Goal: Obtain resource: Download file/media

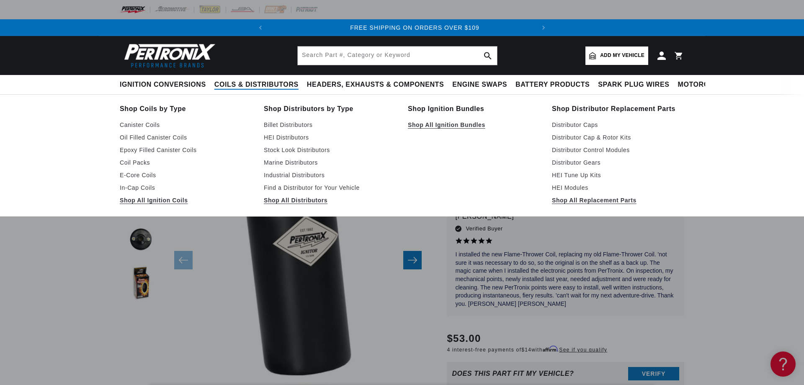
scroll to position [0, 254]
click at [162, 201] on link "Shop All Ignition Coils" at bounding box center [186, 200] width 132 height 10
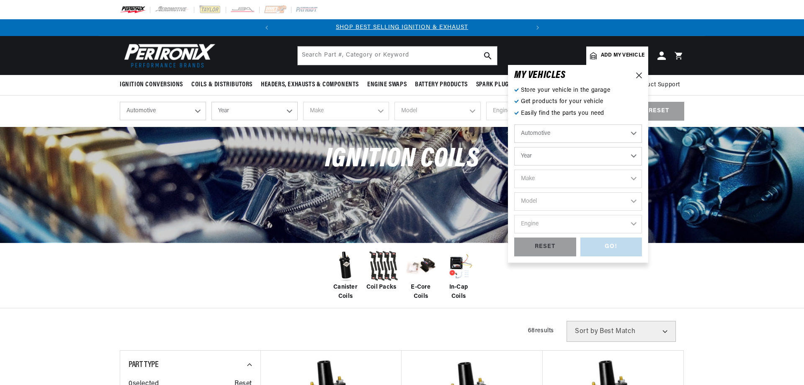
click at [514, 147] on select "Year [DATE] 2025 2024 2023 2022 2021 2020 2019 2018 2017 2016 2015 2014 2013 20…" at bounding box center [578, 156] width 128 height 18
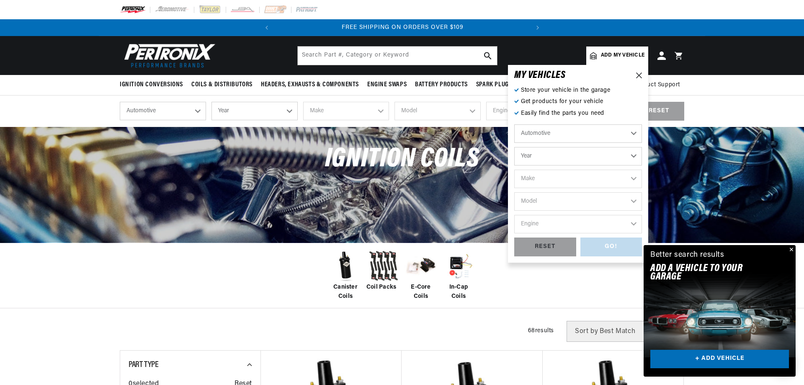
scroll to position [0, 254]
select select "1979"
click option "1979" at bounding box center [0, 0] width 0 height 0
select select "1979"
click at [514, 170] on select "Make Alfa Romeo American Motors Audi Avanti BMW Buick Cadillac Checker Chevrole…" at bounding box center [578, 179] width 128 height 18
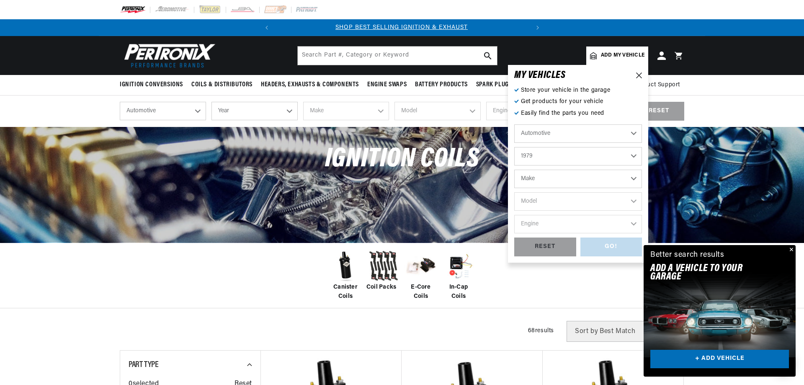
scroll to position [0, 0]
select select "International"
click option "International" at bounding box center [0, 0] width 0 height 0
select select "International"
click at [514, 192] on select "Model Scout II" at bounding box center [578, 201] width 128 height 18
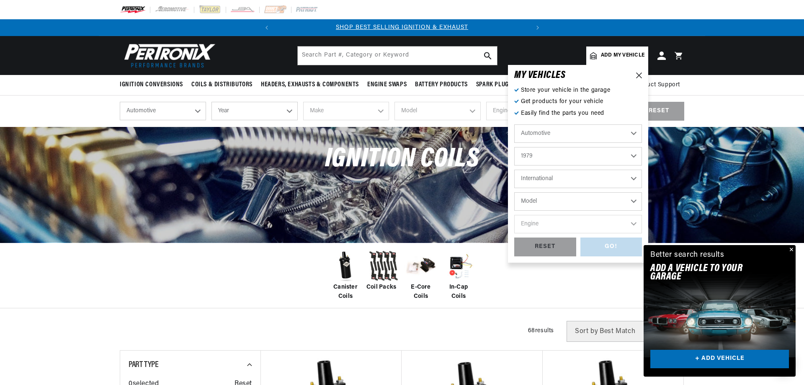
select select "Scout-II"
click option "Scout II" at bounding box center [0, 0] width 0 height 0
select select "Scout-II"
click at [588, 215] on div "Automotive Agricultural Industrial Marine Motorcycle 2026 2025 2024 2023 2022 2…" at bounding box center [578, 180] width 128 height 113
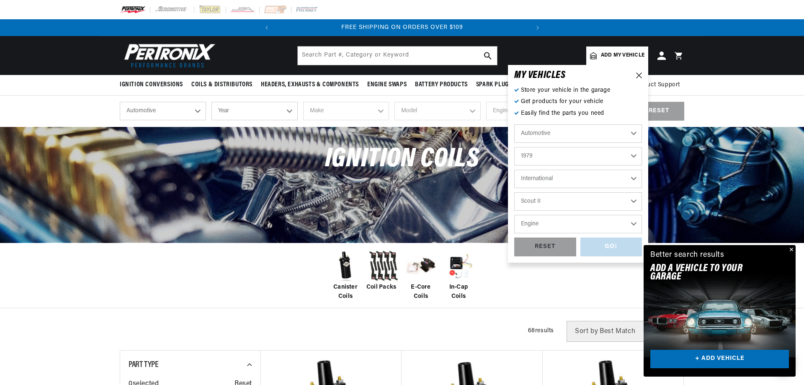
click at [514, 215] on select "Engine 3.2L 5.0L 5.6L 6.4L" at bounding box center [578, 224] width 128 height 18
select select "6.4L"
click option "6.4L" at bounding box center [0, 0] width 0 height 0
select select "6.4L"
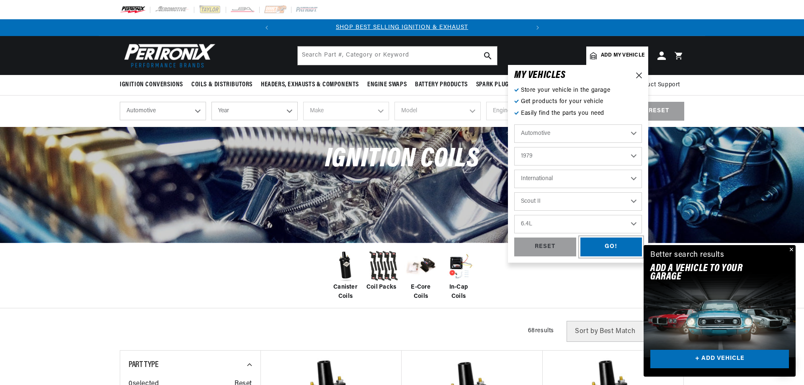
click at [599, 243] on div "GO!" at bounding box center [612, 247] width 62 height 19
select select "1979"
select select "International"
select select "Scout-II"
select select "6.4L"
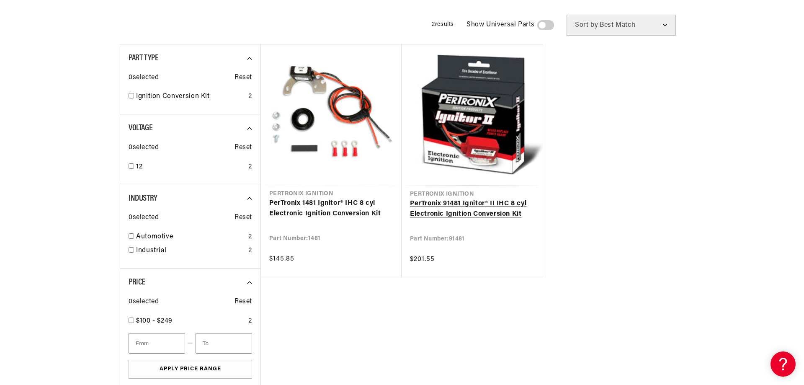
click at [432, 207] on link "PerTronix 91481 Ignitor® II IHC 8 cyl Electronic Ignition Conversion Kit" at bounding box center [472, 209] width 124 height 21
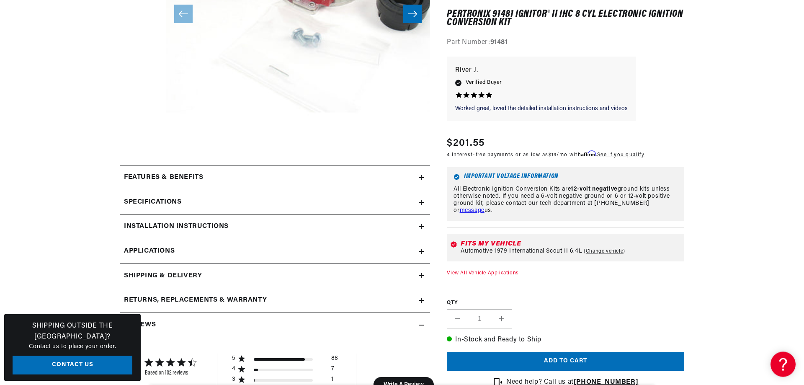
scroll to position [342, 0]
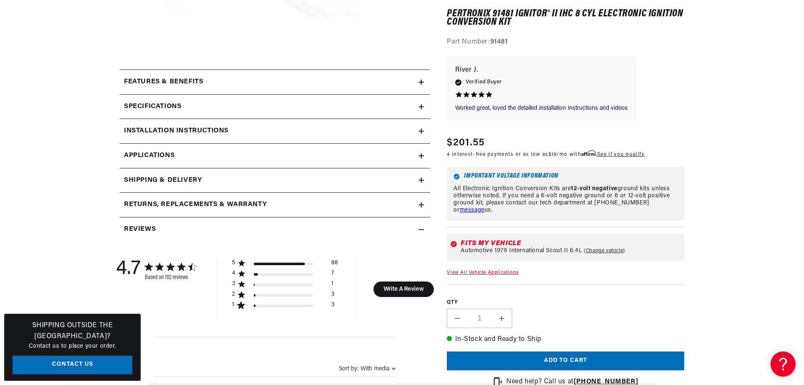
click at [419, 132] on div "Installation instructions" at bounding box center [269, 131] width 299 height 11
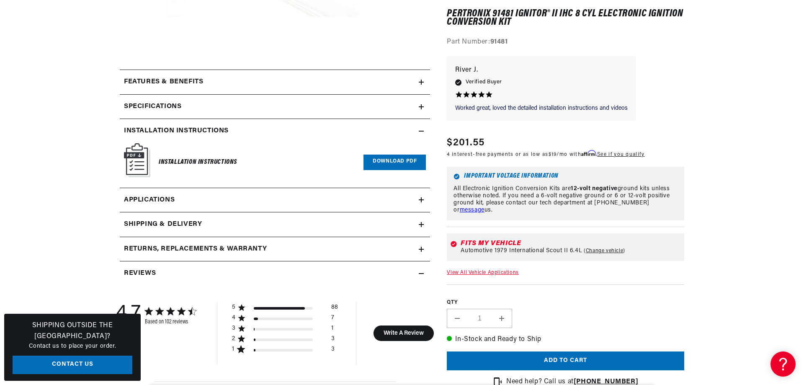
click at [385, 158] on link "Download PDF" at bounding box center [395, 162] width 62 height 15
